Goal: Task Accomplishment & Management: Manage account settings

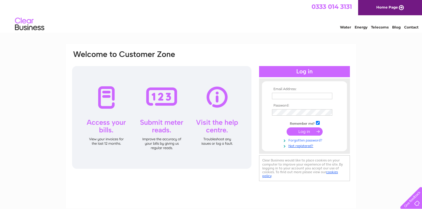
type input "tommyo182@msn.com"
click at [302, 138] on link "Forgotten password?" at bounding box center [305, 140] width 67 height 6
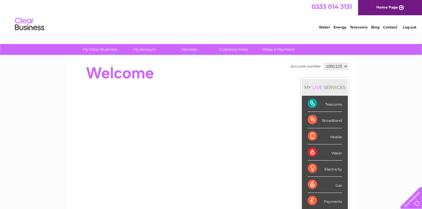
click at [315, 120] on div "Broadband" at bounding box center [325, 120] width 34 height 16
click at [323, 120] on div "Broadband" at bounding box center [325, 120] width 34 height 16
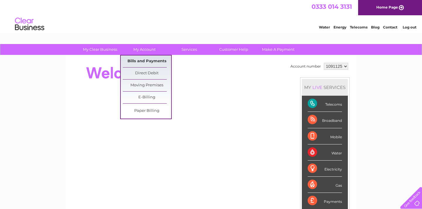
click at [138, 61] on link "Bills and Payments" at bounding box center [147, 61] width 48 height 12
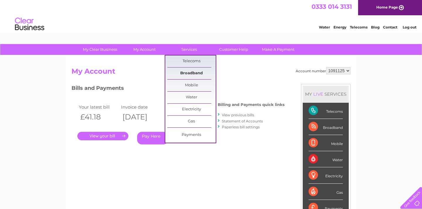
click at [188, 72] on link "Broadband" at bounding box center [191, 73] width 48 height 12
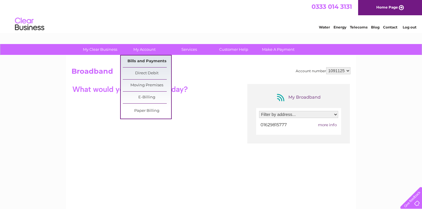
click at [147, 63] on link "Bills and Payments" at bounding box center [147, 61] width 48 height 12
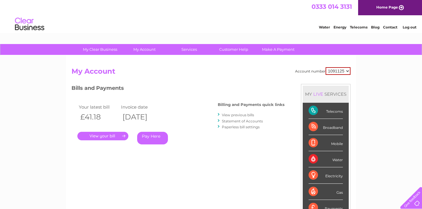
click at [113, 135] on link "." at bounding box center [102, 136] width 51 height 8
